Goal: Task Accomplishment & Management: Manage account settings

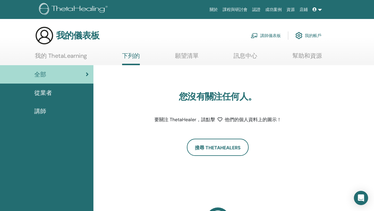
click at [262, 33] on font "講師儀表板" at bounding box center [270, 35] width 21 height 5
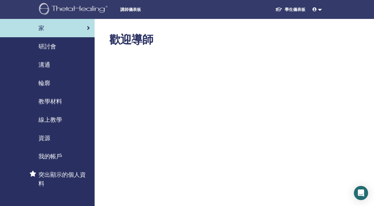
click at [41, 51] on link "研討會" at bounding box center [47, 46] width 95 height 18
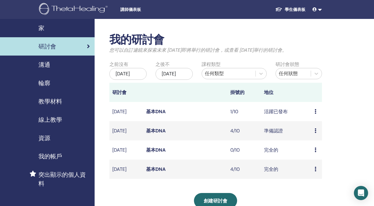
click at [315, 114] on icon at bounding box center [316, 111] width 2 height 5
click at [244, 115] on td "1/10" at bounding box center [244, 111] width 34 height 19
click at [127, 115] on font "2025年10月10日" at bounding box center [119, 112] width 14 height 6
click at [162, 114] on td "基本DNA" at bounding box center [185, 111] width 84 height 19
drag, startPoint x: 282, startPoint y: 118, endPoint x: 291, endPoint y: 116, distance: 9.2
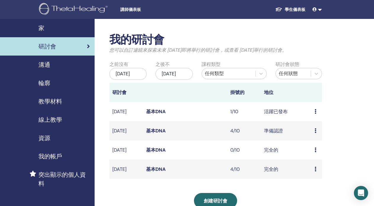
click at [282, 115] on font "活躍已發布" at bounding box center [276, 112] width 24 height 6
click at [310, 117] on td "活躍已發布" at bounding box center [286, 111] width 51 height 19
click at [311, 118] on td "活躍已發布" at bounding box center [286, 111] width 51 height 19
click at [314, 118] on td "預覽 編輯 與會者 取消" at bounding box center [317, 111] width 10 height 19
click at [315, 114] on icon at bounding box center [316, 111] width 2 height 5
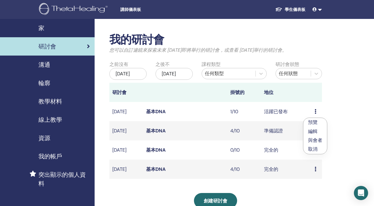
click at [313, 122] on font "預覽" at bounding box center [312, 122] width 9 height 6
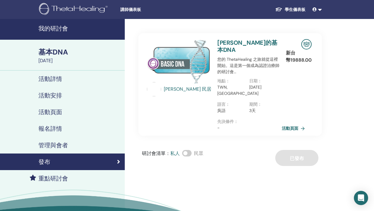
click at [296, 126] on font "活動頁面" at bounding box center [290, 128] width 17 height 5
